Goal: Task Accomplishment & Management: Use online tool/utility

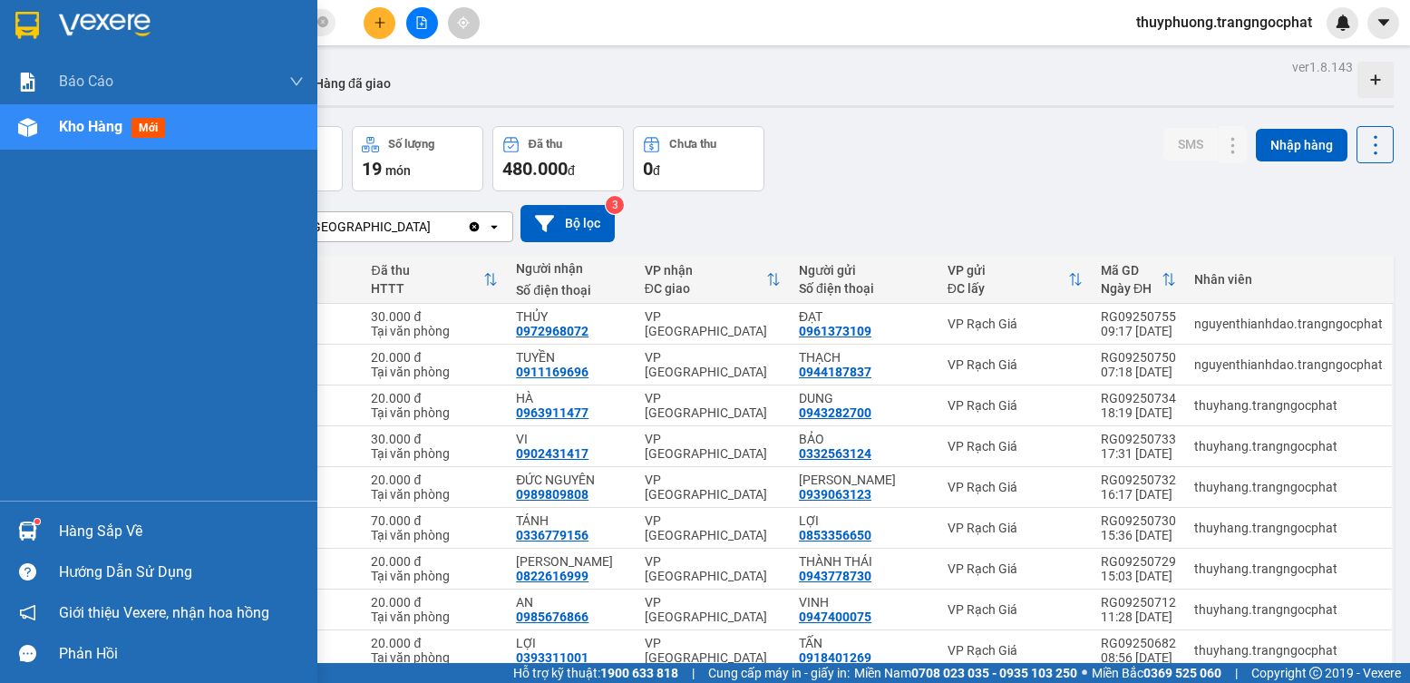
click at [40, 526] on div at bounding box center [28, 531] width 32 height 32
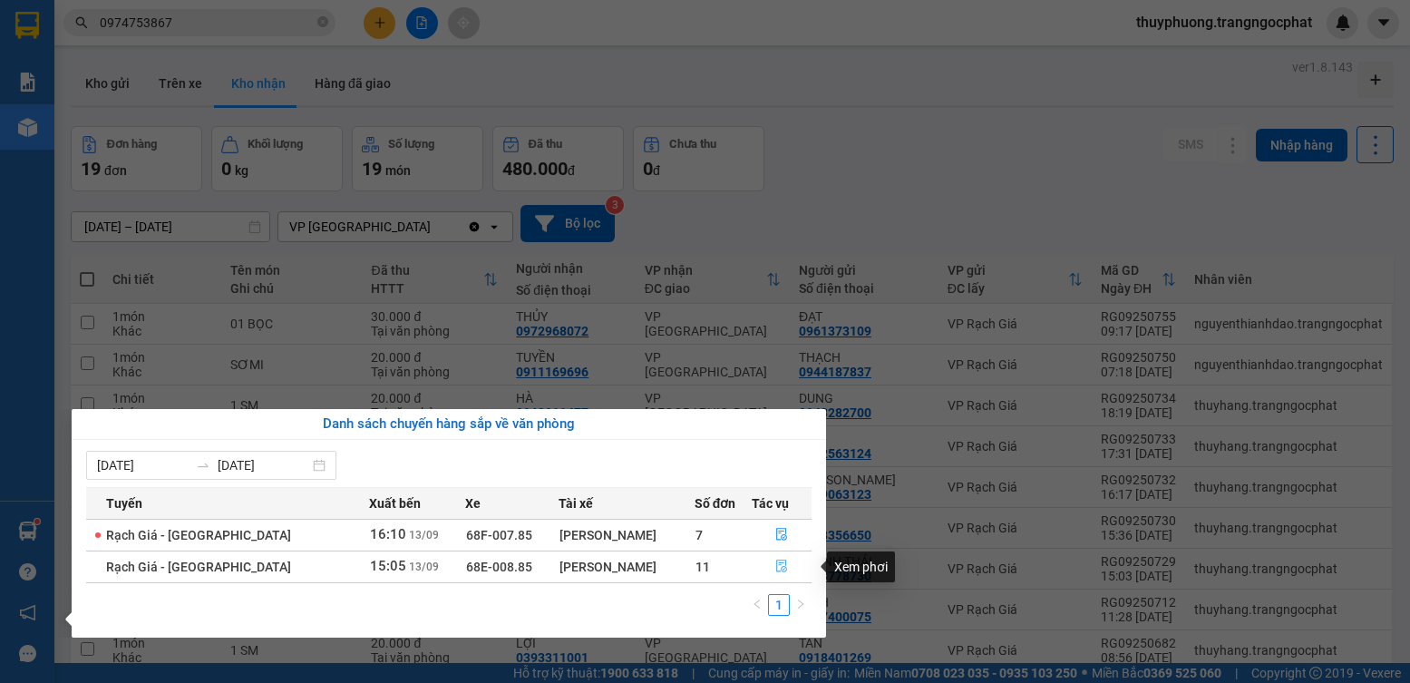
click at [775, 564] on icon "file-done" at bounding box center [781, 565] width 13 height 13
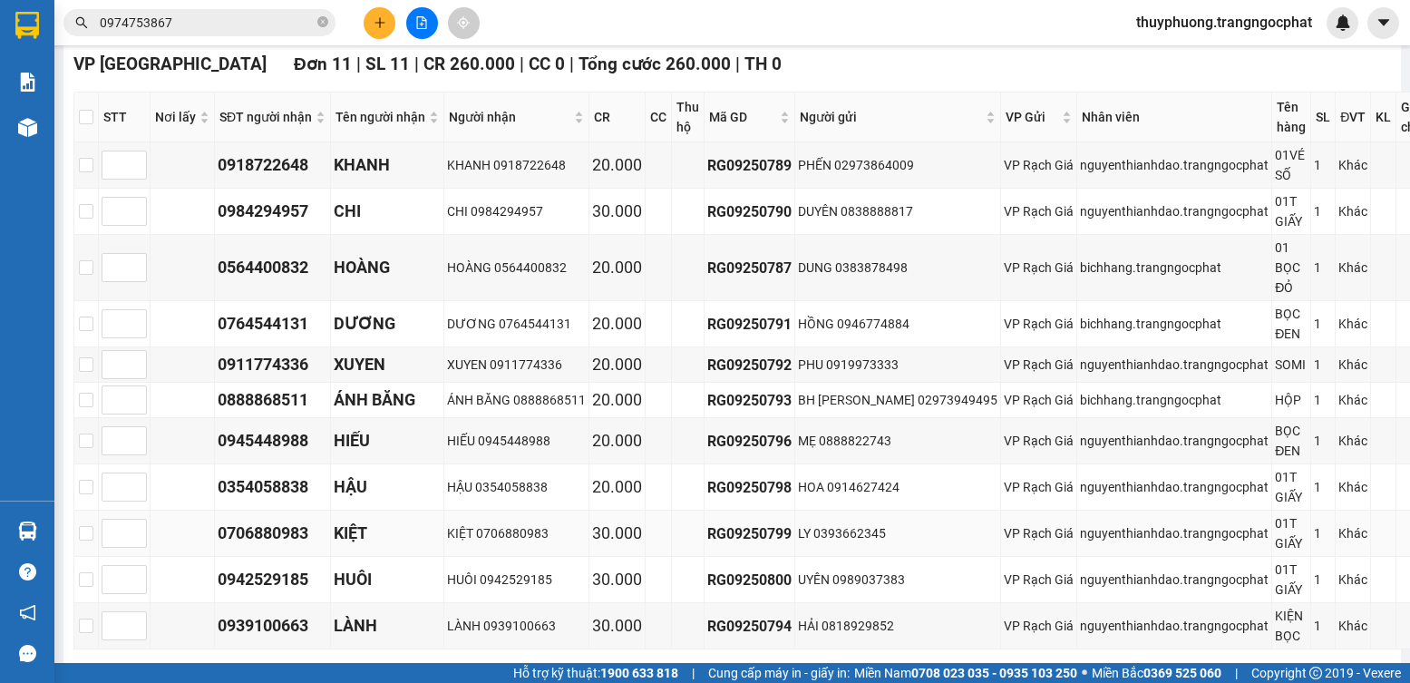
scroll to position [363, 0]
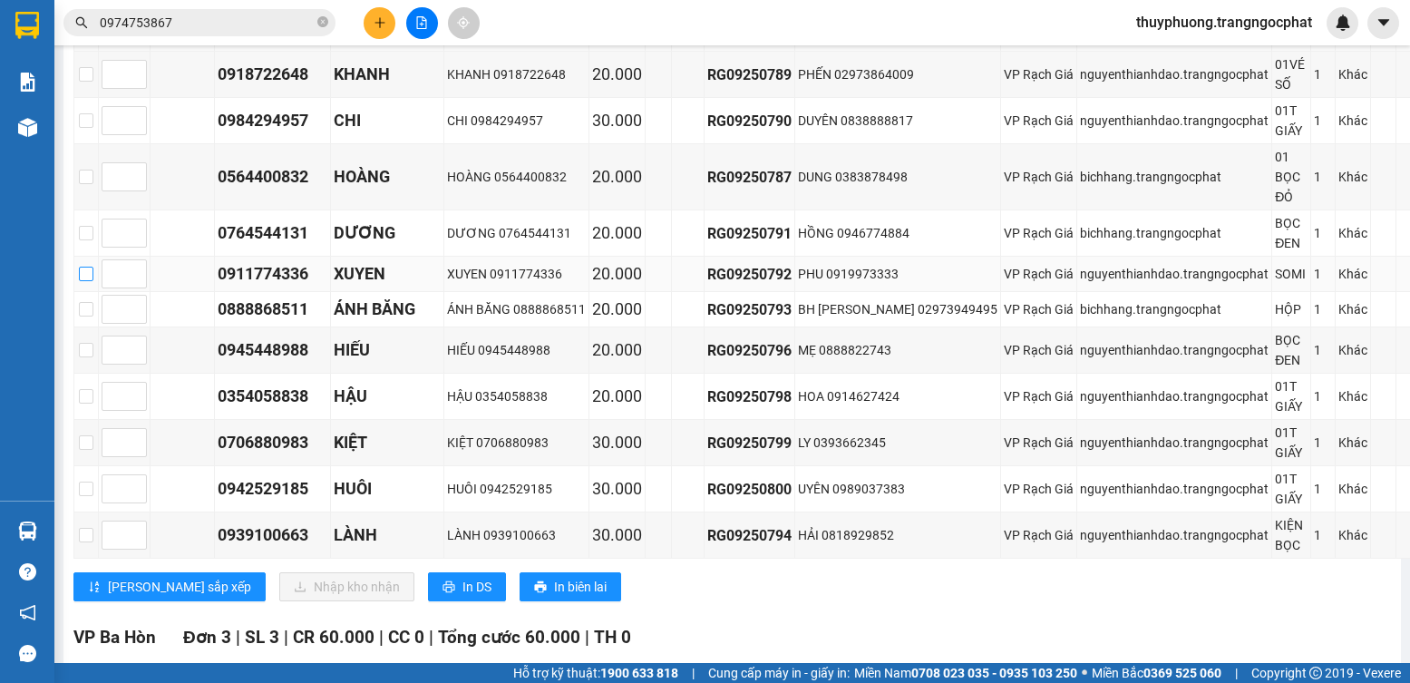
click at [88, 281] on input "checkbox" at bounding box center [86, 274] width 15 height 15
checkbox input "true"
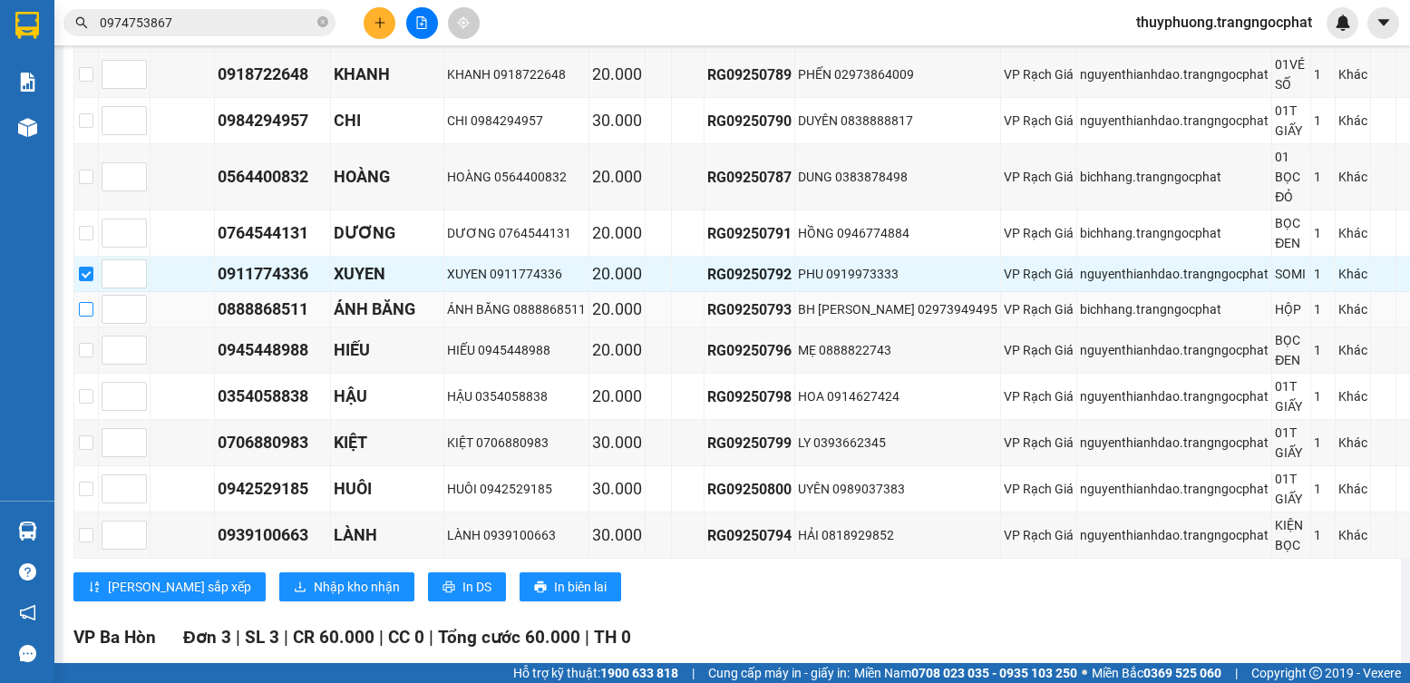
click at [87, 316] on input "checkbox" at bounding box center [86, 309] width 15 height 15
checkbox input "true"
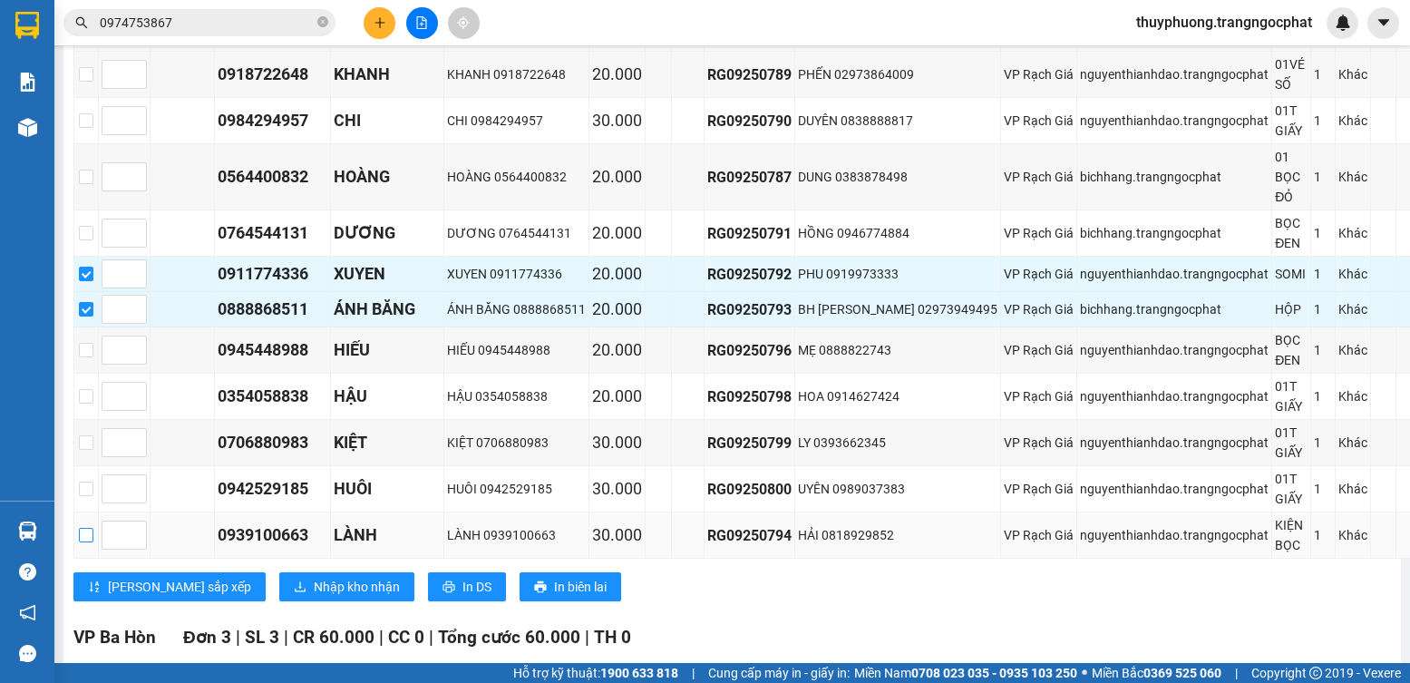
click at [79, 542] on input "checkbox" at bounding box center [86, 535] width 15 height 15
checkbox input "true"
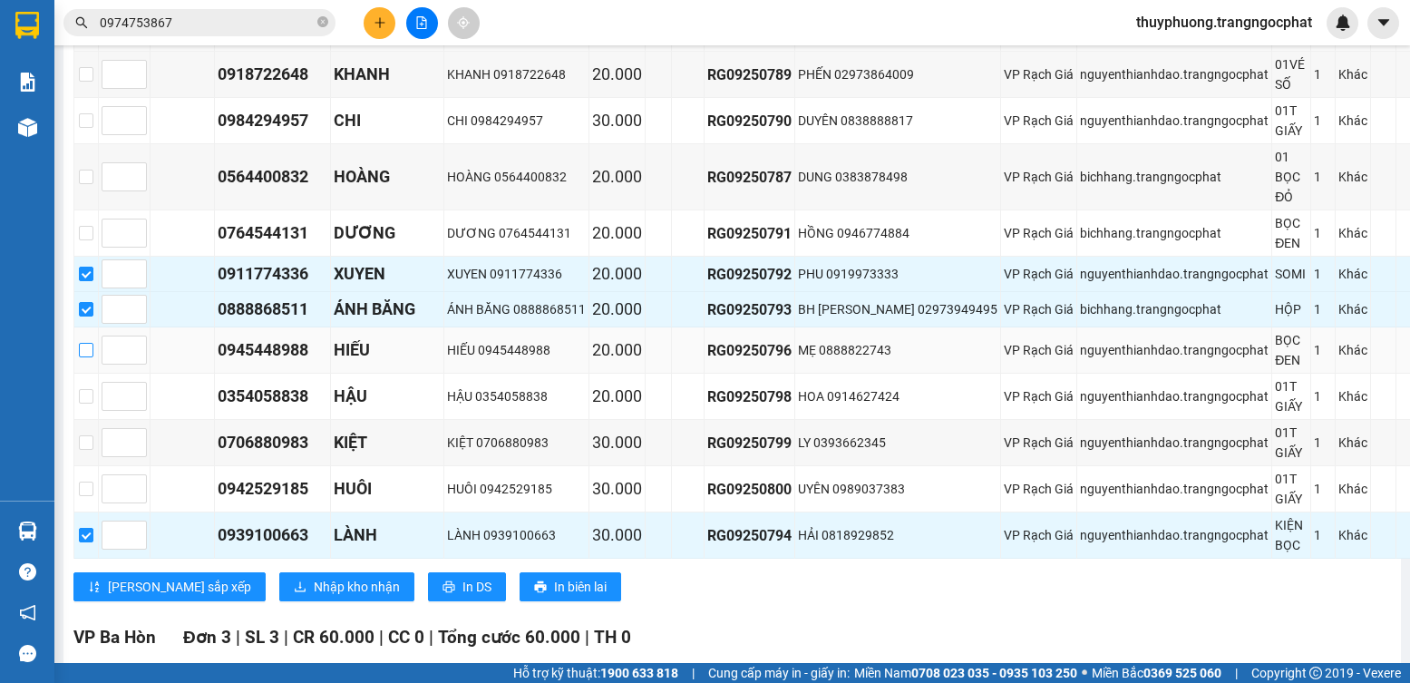
click at [90, 357] on input "checkbox" at bounding box center [86, 350] width 15 height 15
checkbox input "true"
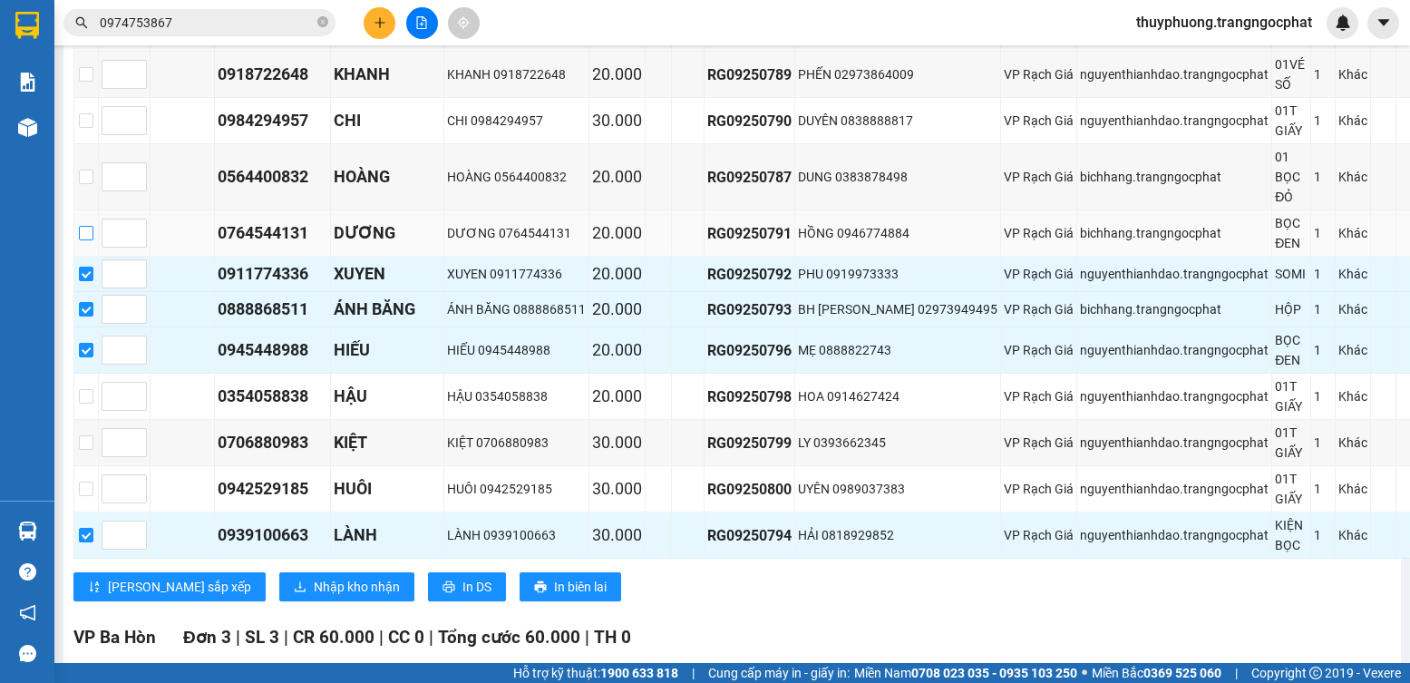
click at [89, 240] on input "checkbox" at bounding box center [86, 233] width 15 height 15
checkbox input "true"
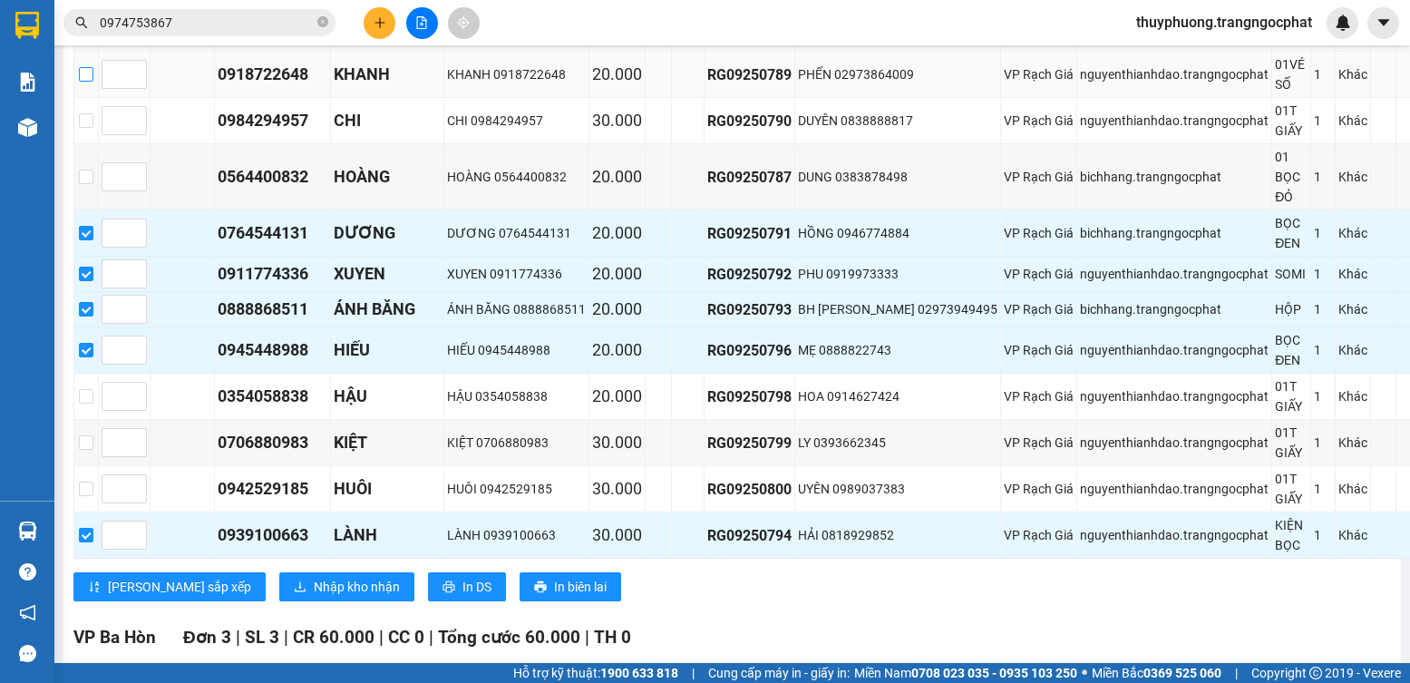
click at [79, 82] on input "checkbox" at bounding box center [86, 74] width 15 height 15
checkbox input "true"
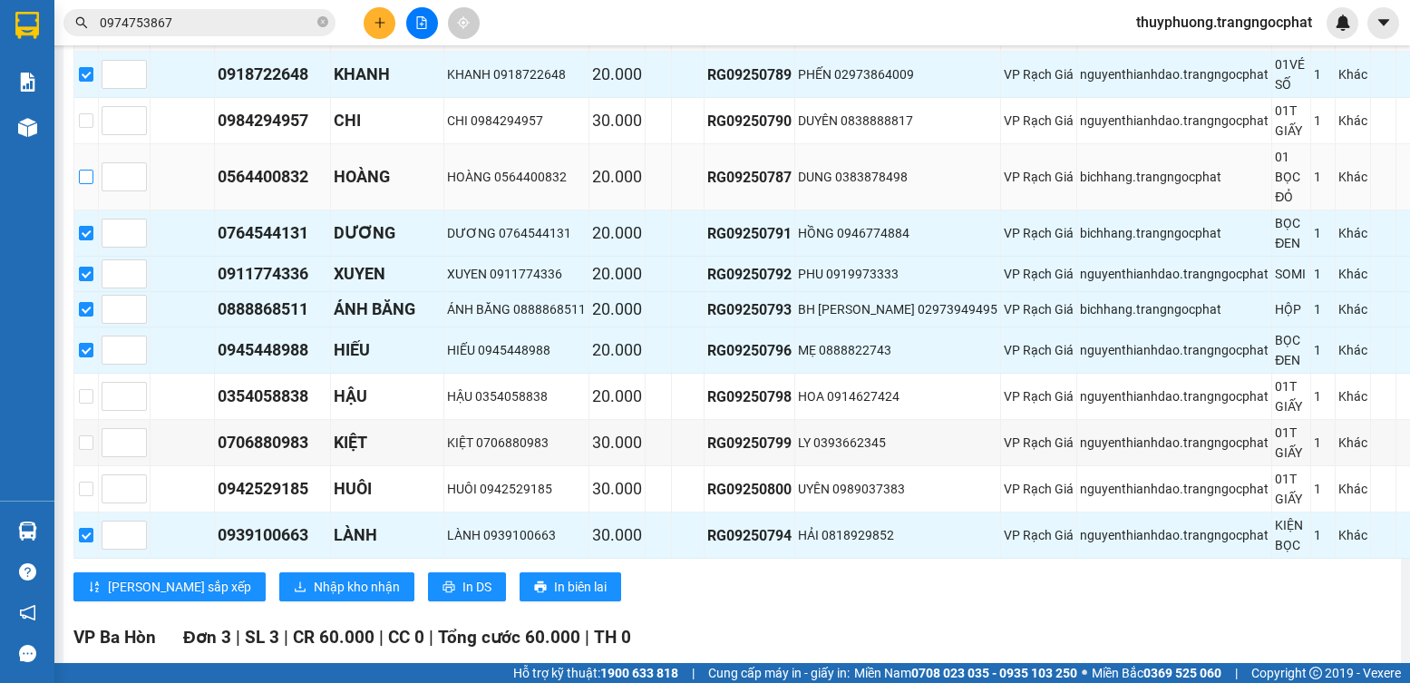
click at [88, 184] on input "checkbox" at bounding box center [86, 177] width 15 height 15
checkbox input "true"
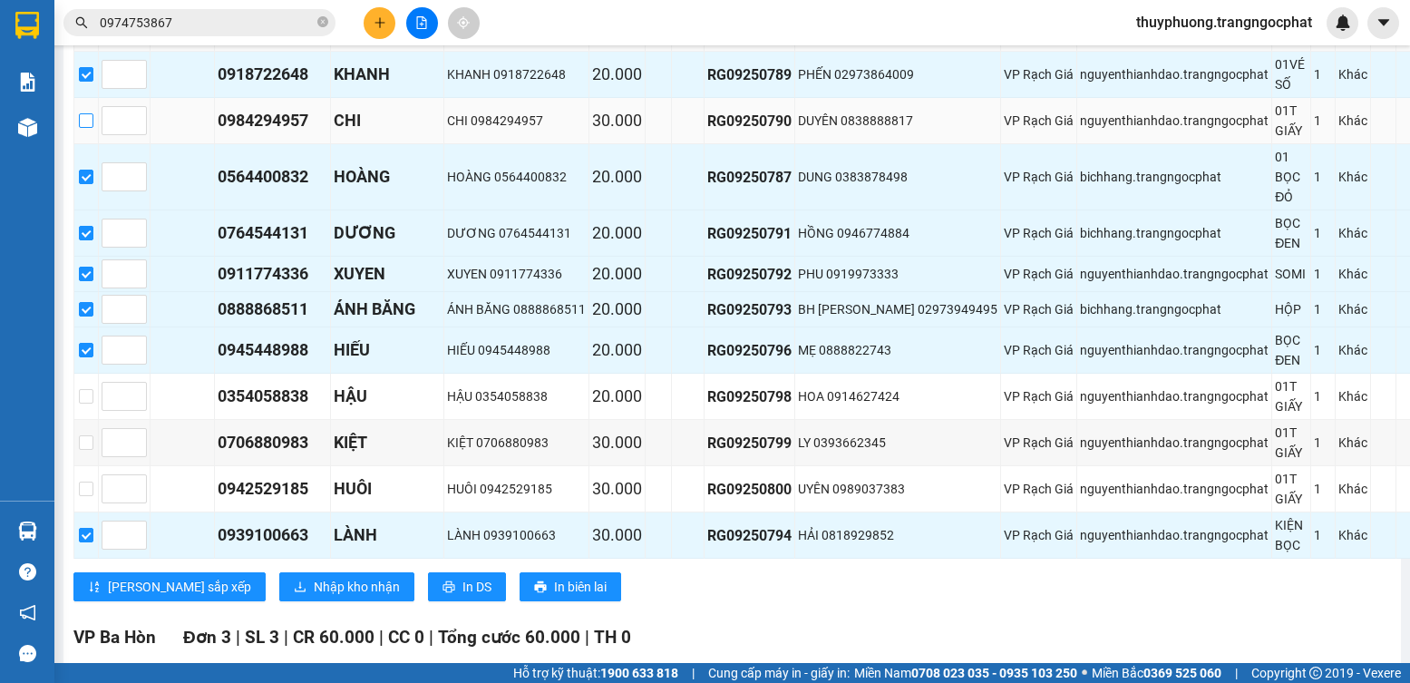
click at [87, 126] on label at bounding box center [86, 121] width 15 height 20
click at [87, 126] on input "checkbox" at bounding box center [86, 120] width 15 height 15
checkbox input "true"
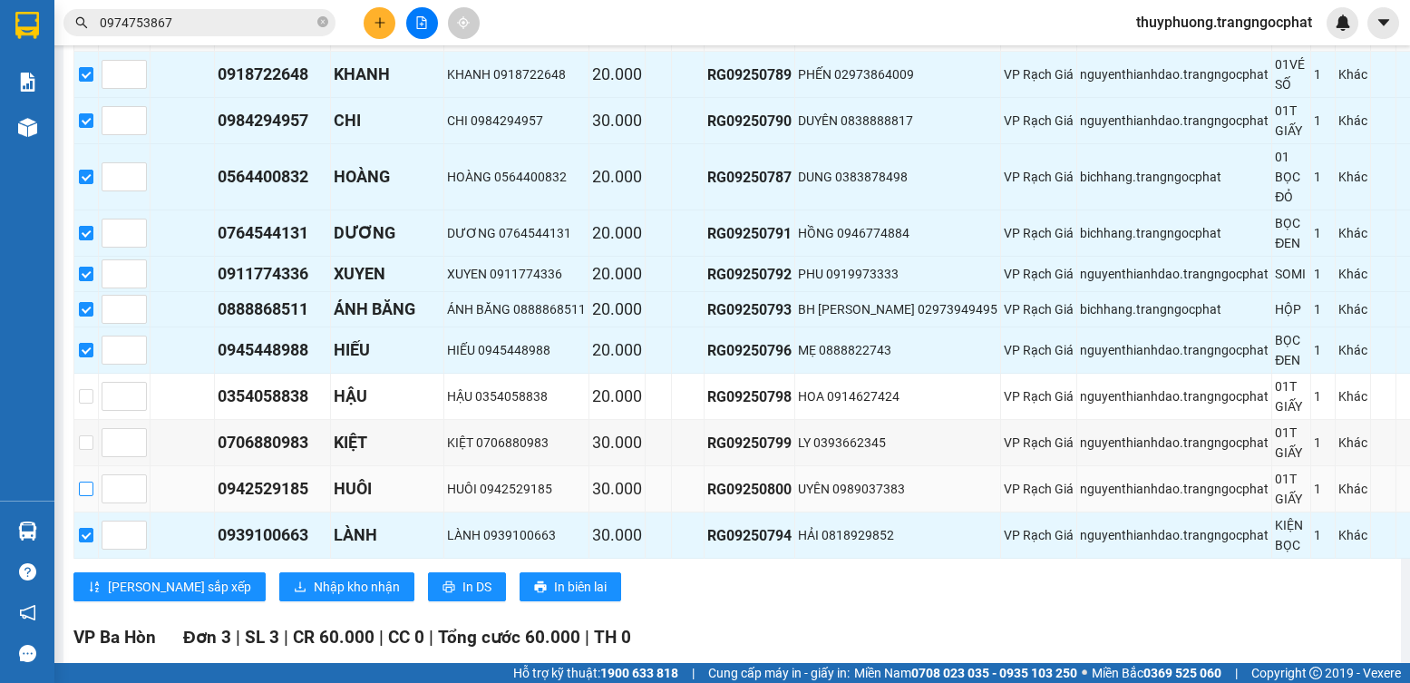
click at [82, 496] on input "checkbox" at bounding box center [86, 488] width 15 height 15
checkbox input "true"
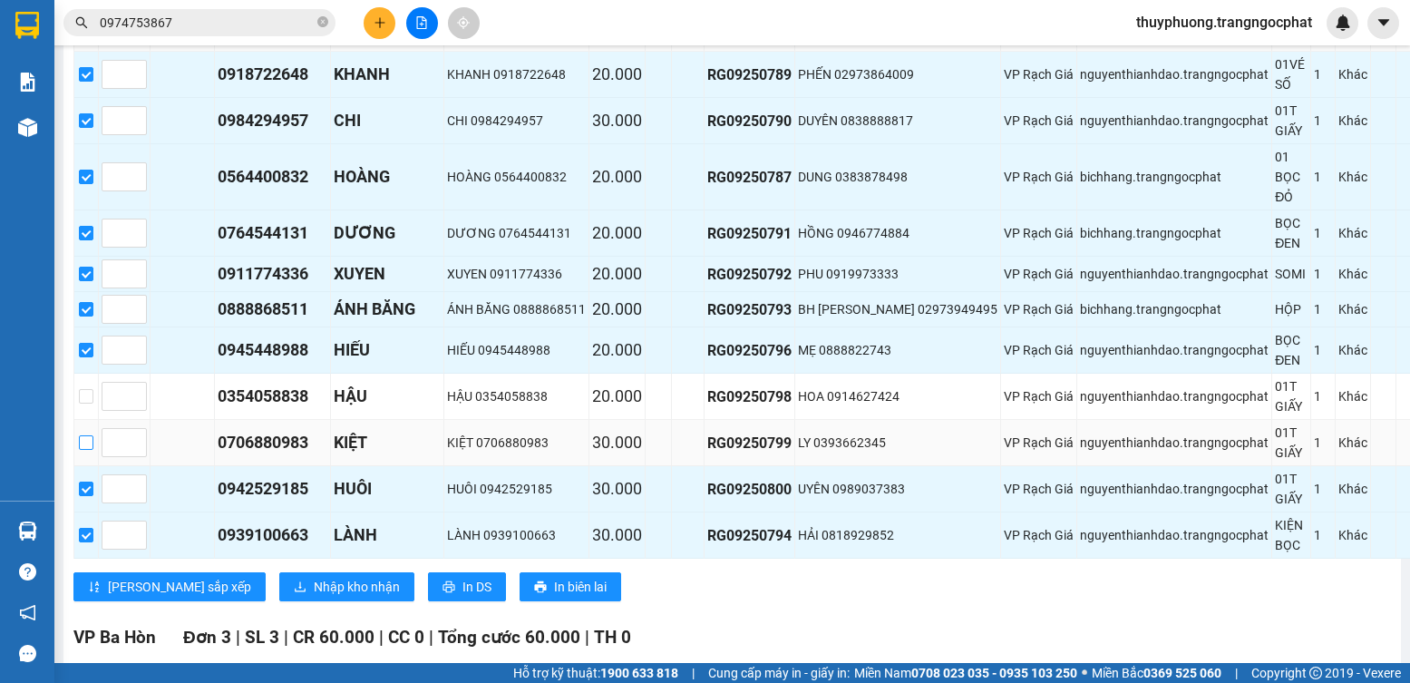
click at [92, 450] on input "checkbox" at bounding box center [86, 442] width 15 height 15
checkbox input "true"
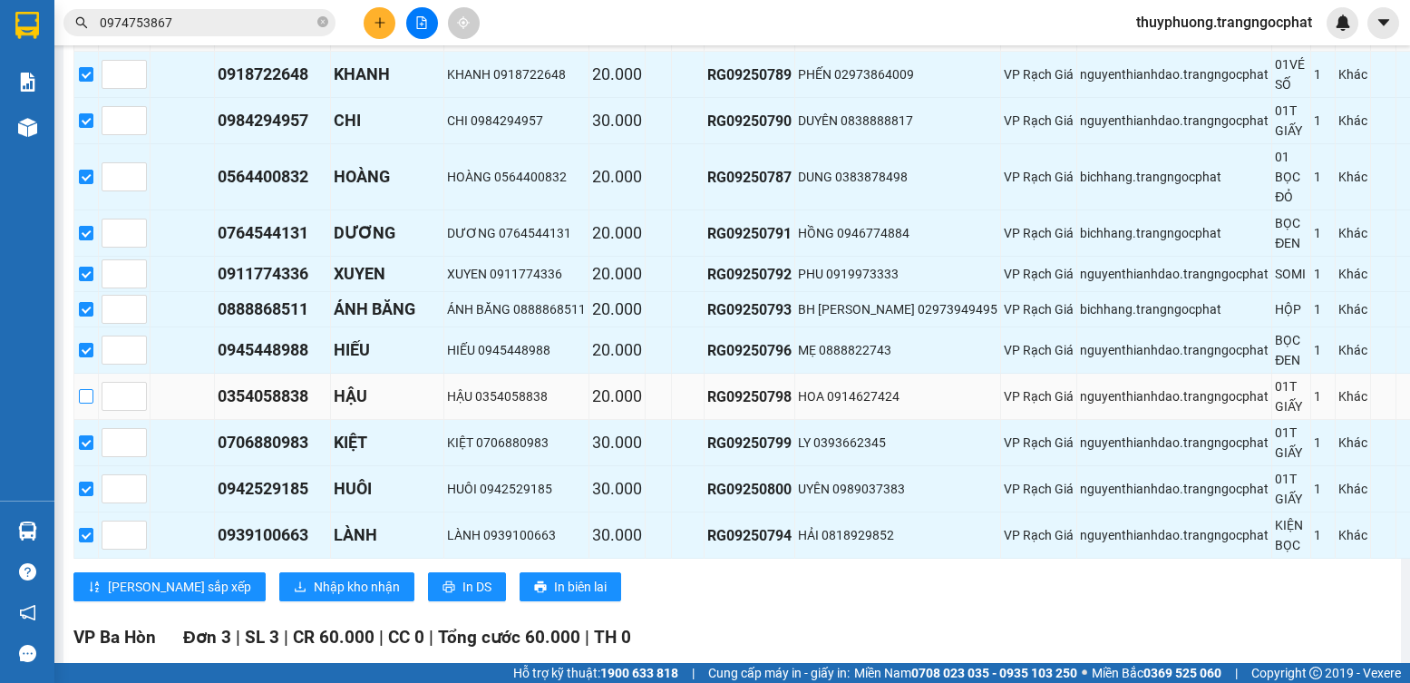
click at [82, 403] on input "checkbox" at bounding box center [86, 396] width 15 height 15
checkbox input "true"
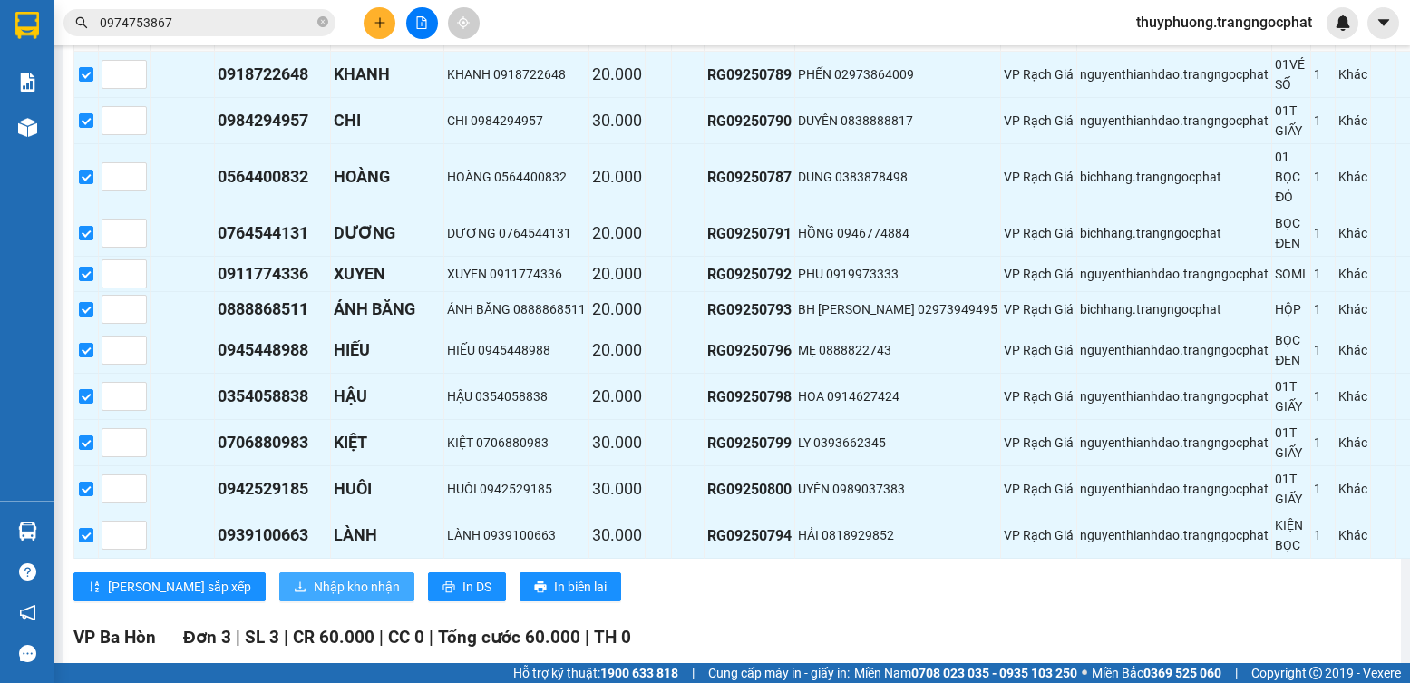
click at [336, 601] on button "Nhập kho nhận" at bounding box center [346, 586] width 135 height 29
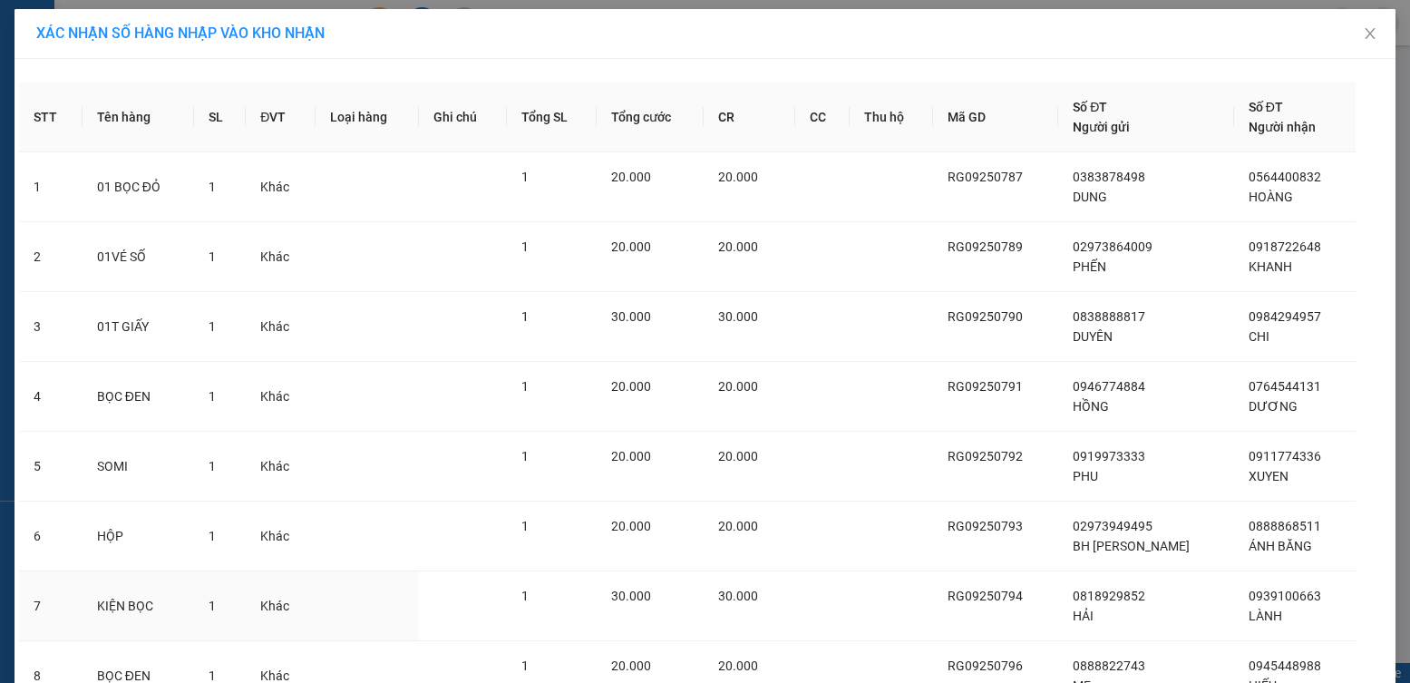
scroll to position [370, 0]
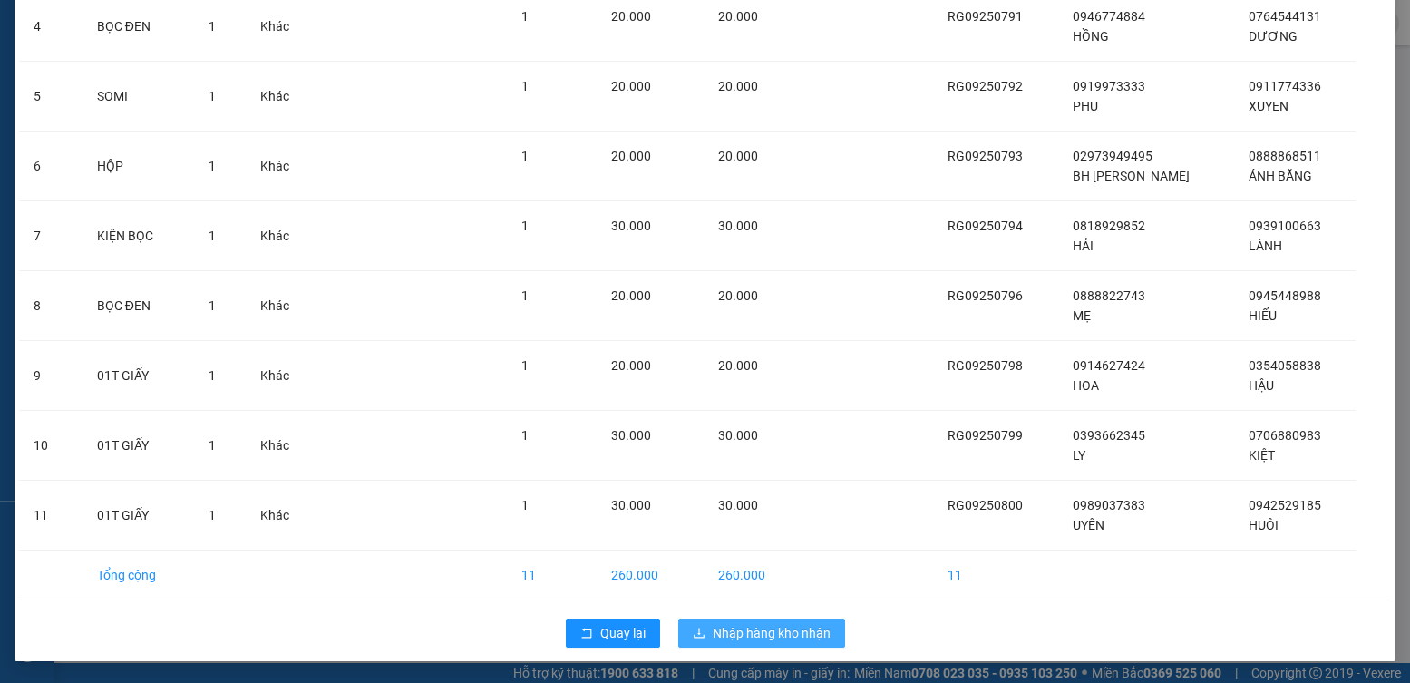
click at [765, 637] on span "Nhập hàng kho nhận" at bounding box center [772, 633] width 118 height 20
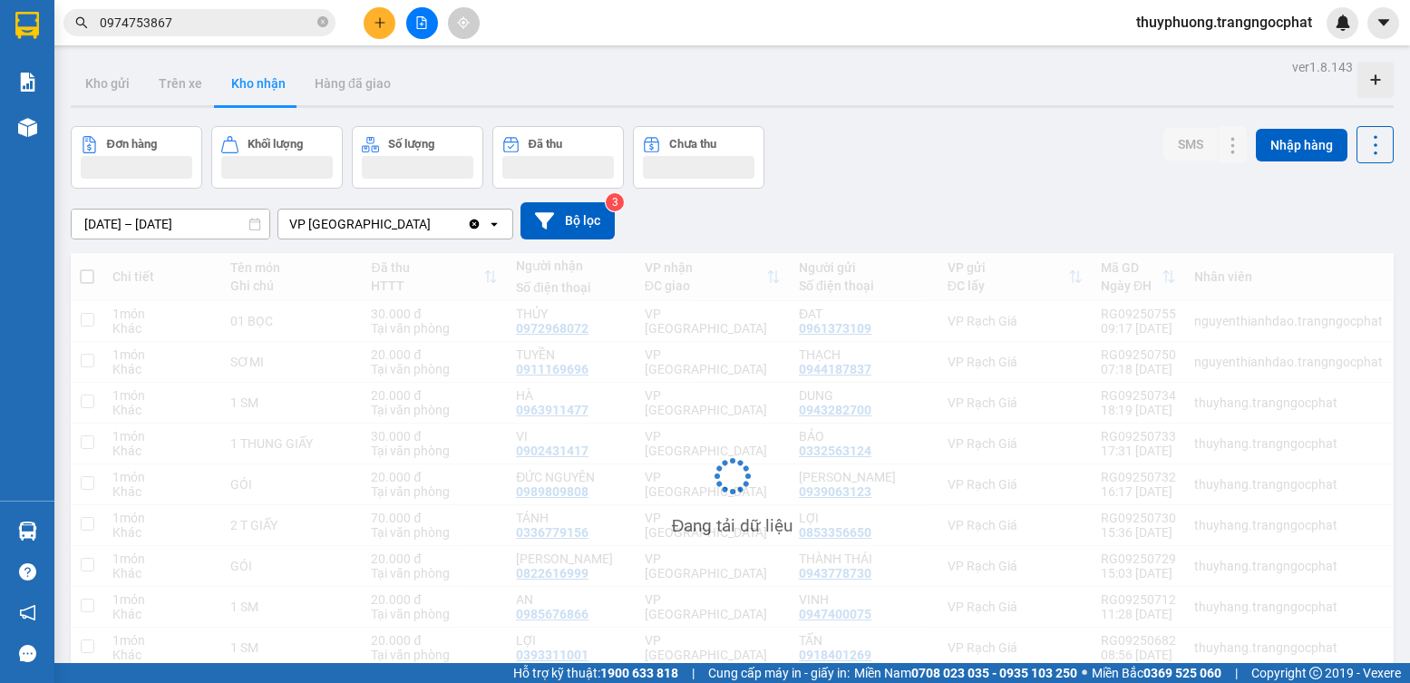
scroll to position [83, 0]
